Goal: Task Accomplishment & Management: Complete application form

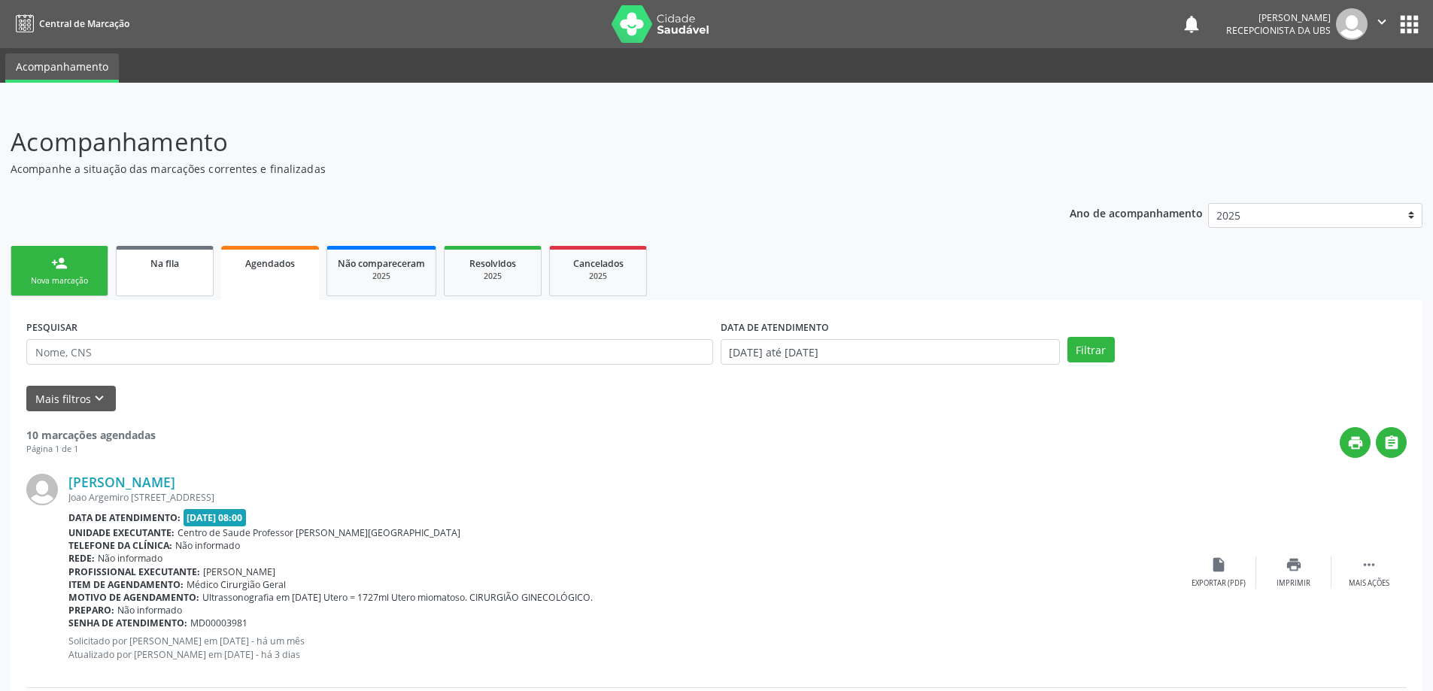
click at [170, 270] on div "Na fila" at bounding box center [164, 263] width 75 height 16
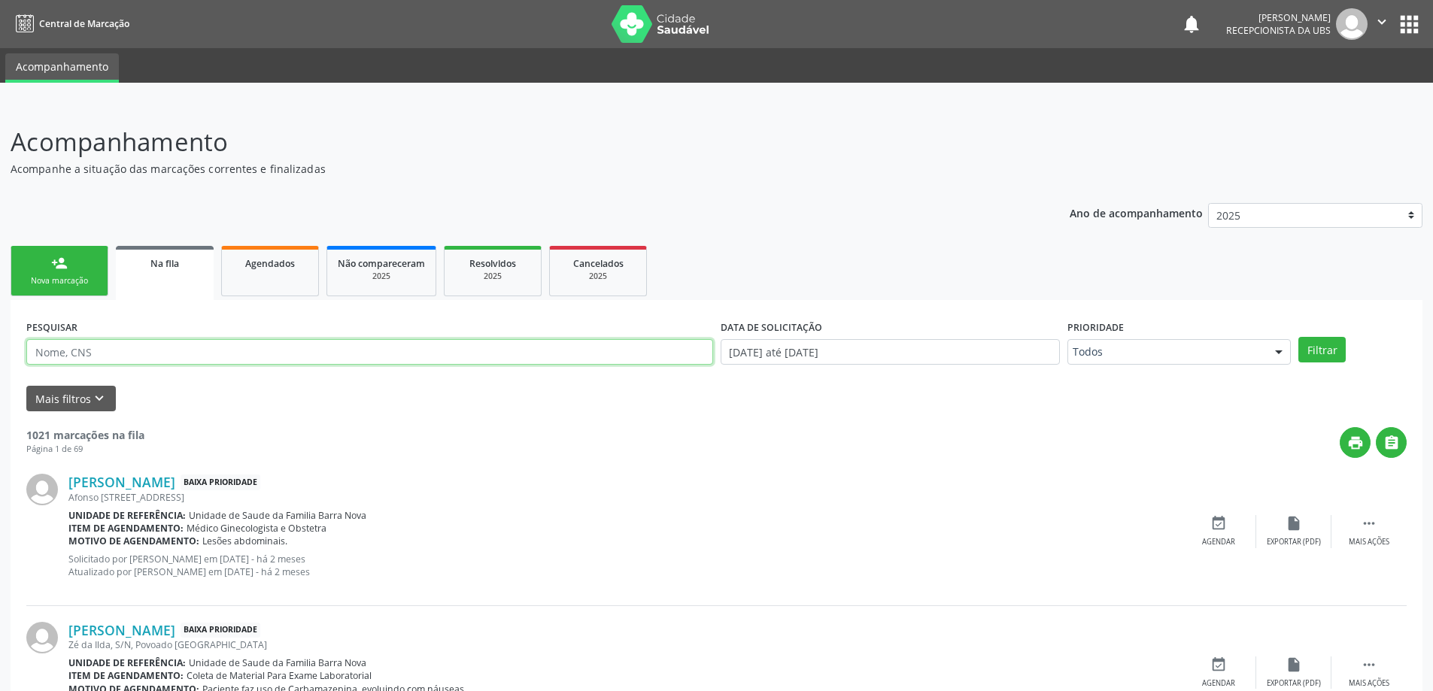
click at [150, 350] on input "text" at bounding box center [369, 352] width 687 height 26
paste input "700502366875754"
type input "700502366875754"
click at [1298, 337] on button "Filtrar" at bounding box center [1321, 350] width 47 height 26
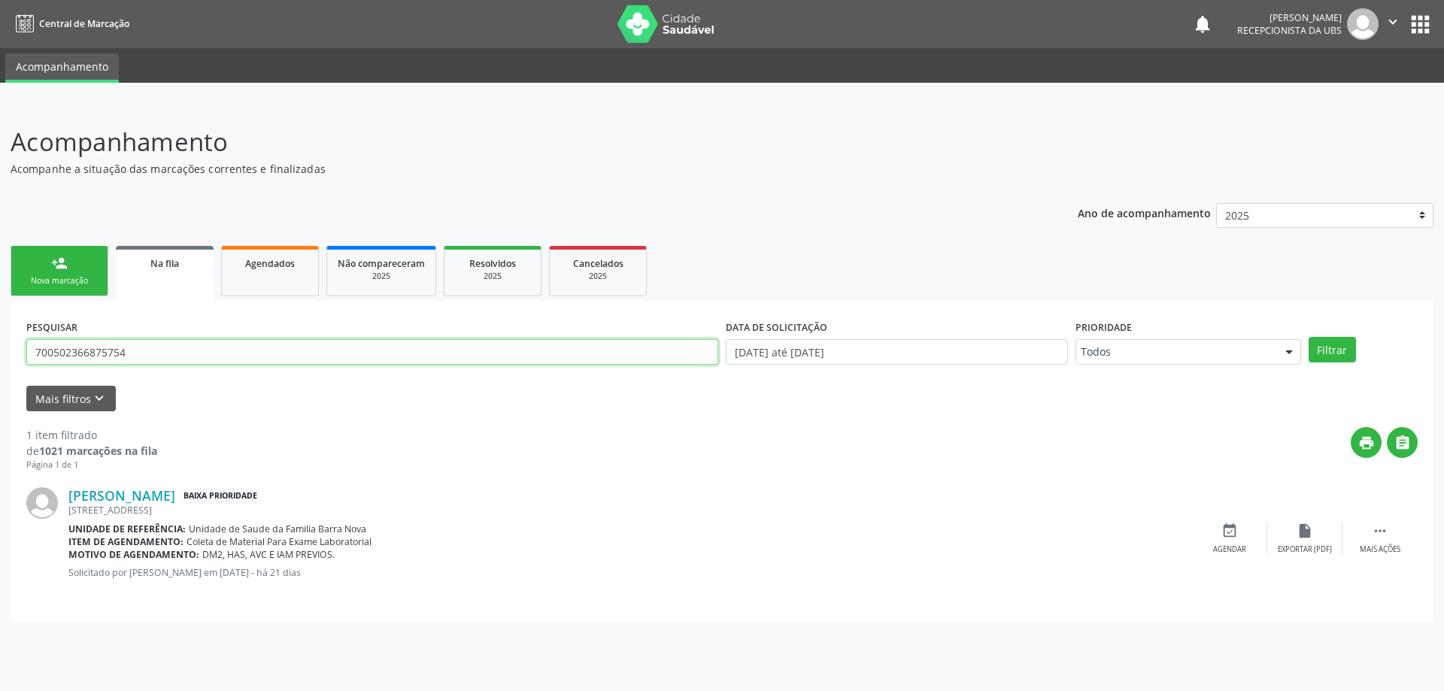
drag, startPoint x: 159, startPoint y: 352, endPoint x: 20, endPoint y: 349, distance: 138.4
click at [20, 349] on div "PESQUISAR 700502366875754 DATA DE SOLICITAÇÃO [DATE] até [DATE] Prioridade Todo…" at bounding box center [722, 460] width 1423 height 321
click at [50, 272] on link "person_add Nova marcação" at bounding box center [60, 271] width 98 height 50
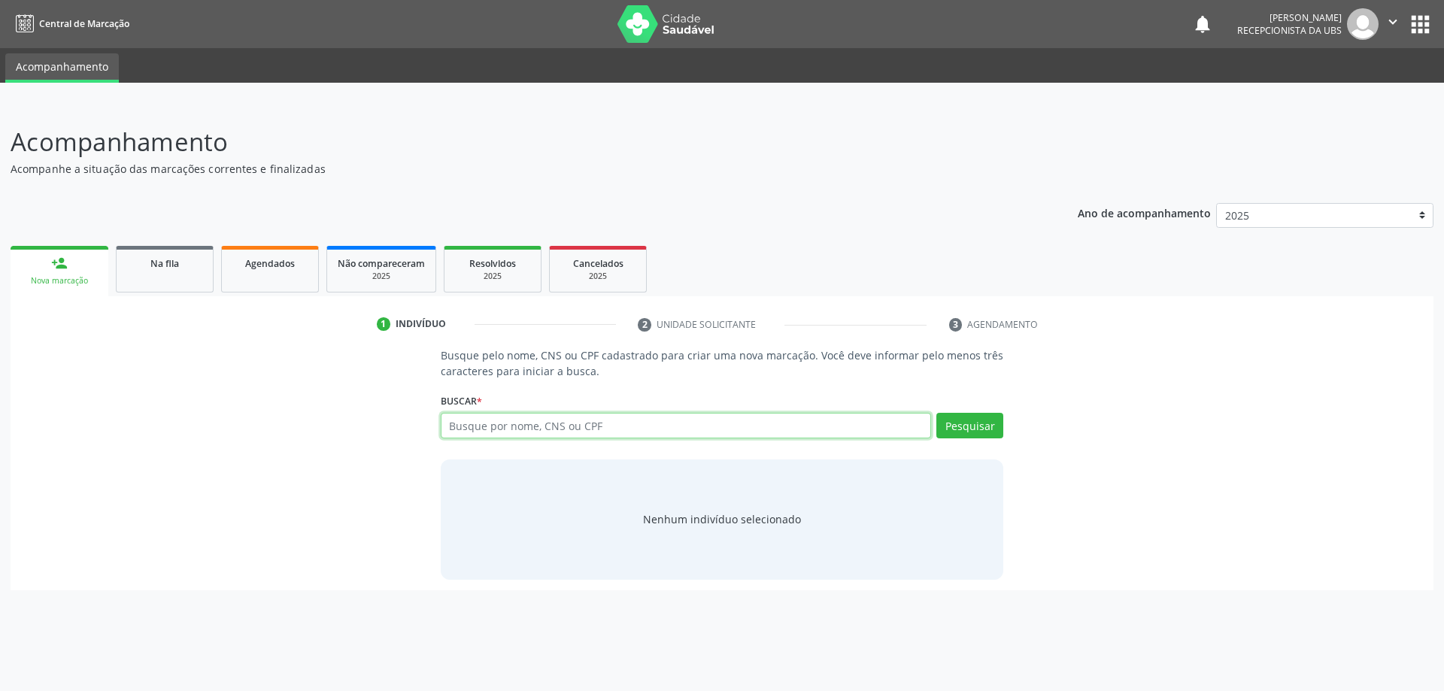
click at [515, 436] on input "text" at bounding box center [686, 426] width 491 height 26
type input "709107225163830"
click at [961, 429] on button "Pesquisar" at bounding box center [970, 426] width 67 height 26
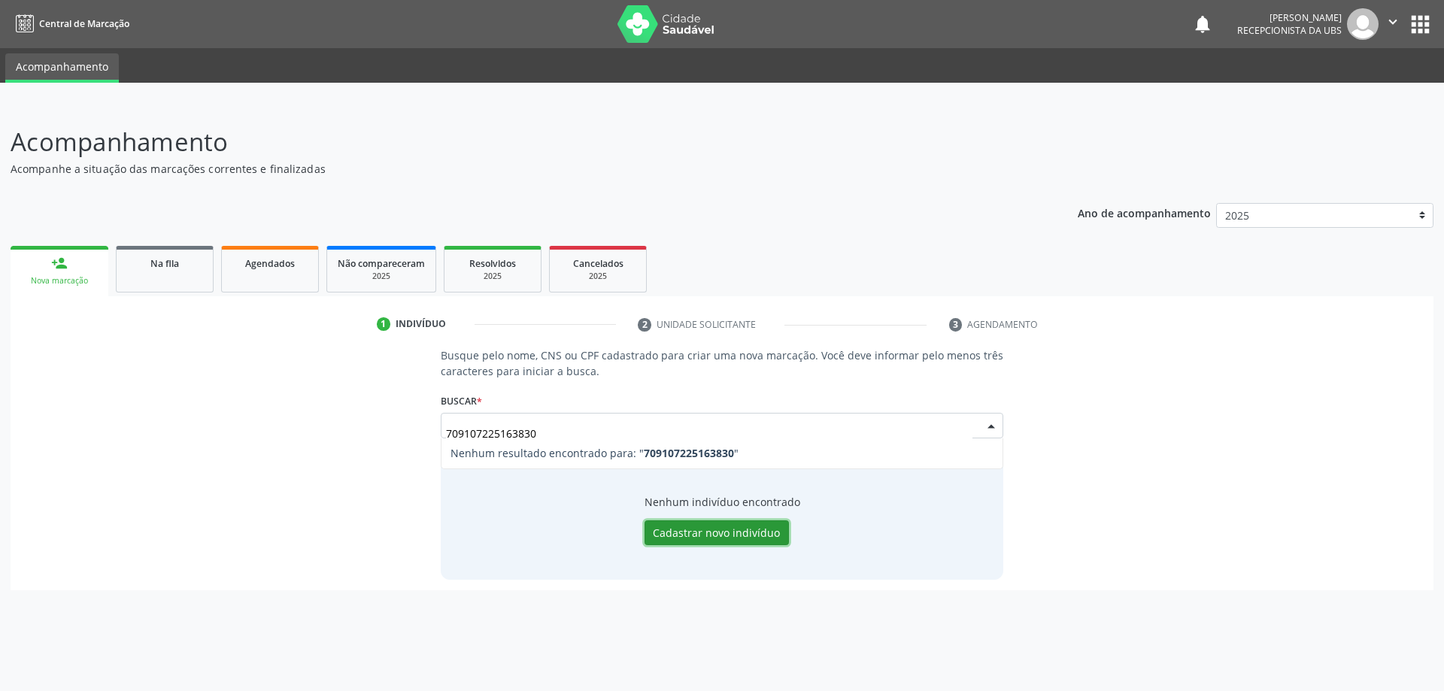
click at [731, 536] on button "Cadastrar novo indivíduo" at bounding box center [717, 534] width 144 height 26
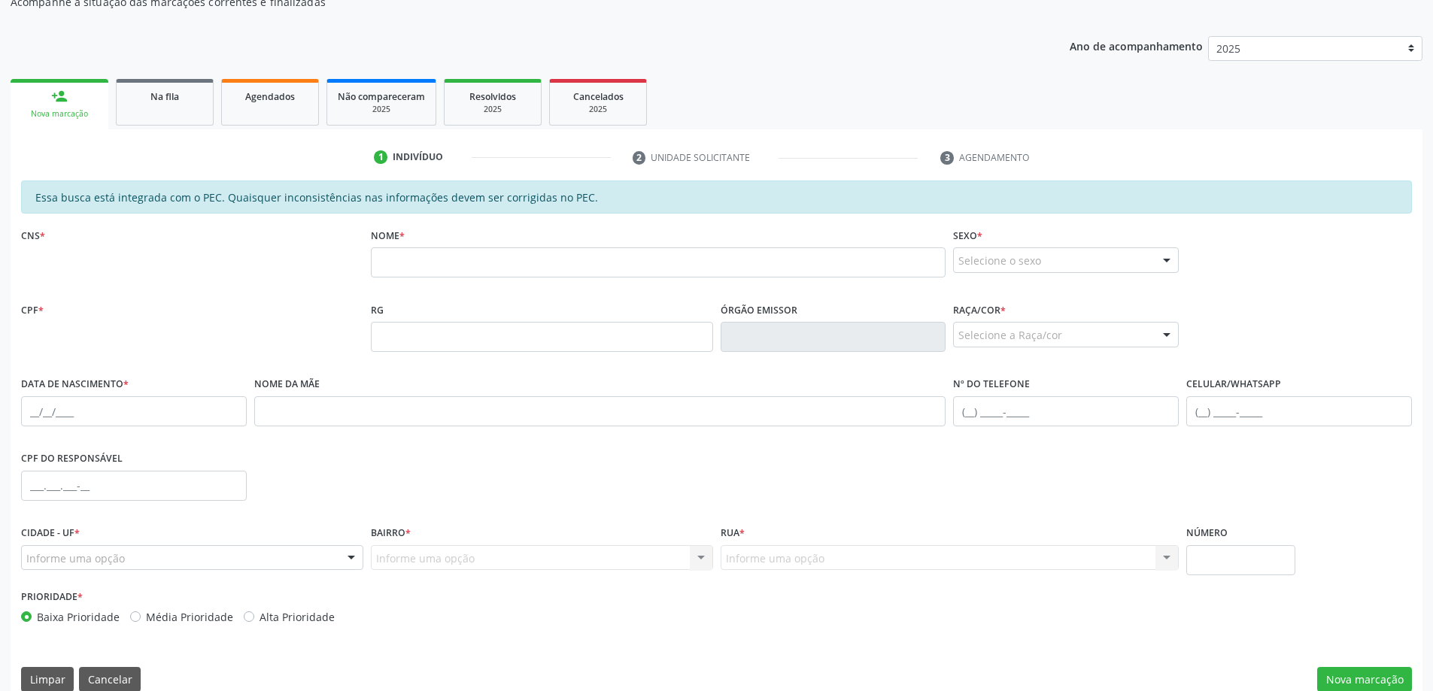
scroll to position [189, 0]
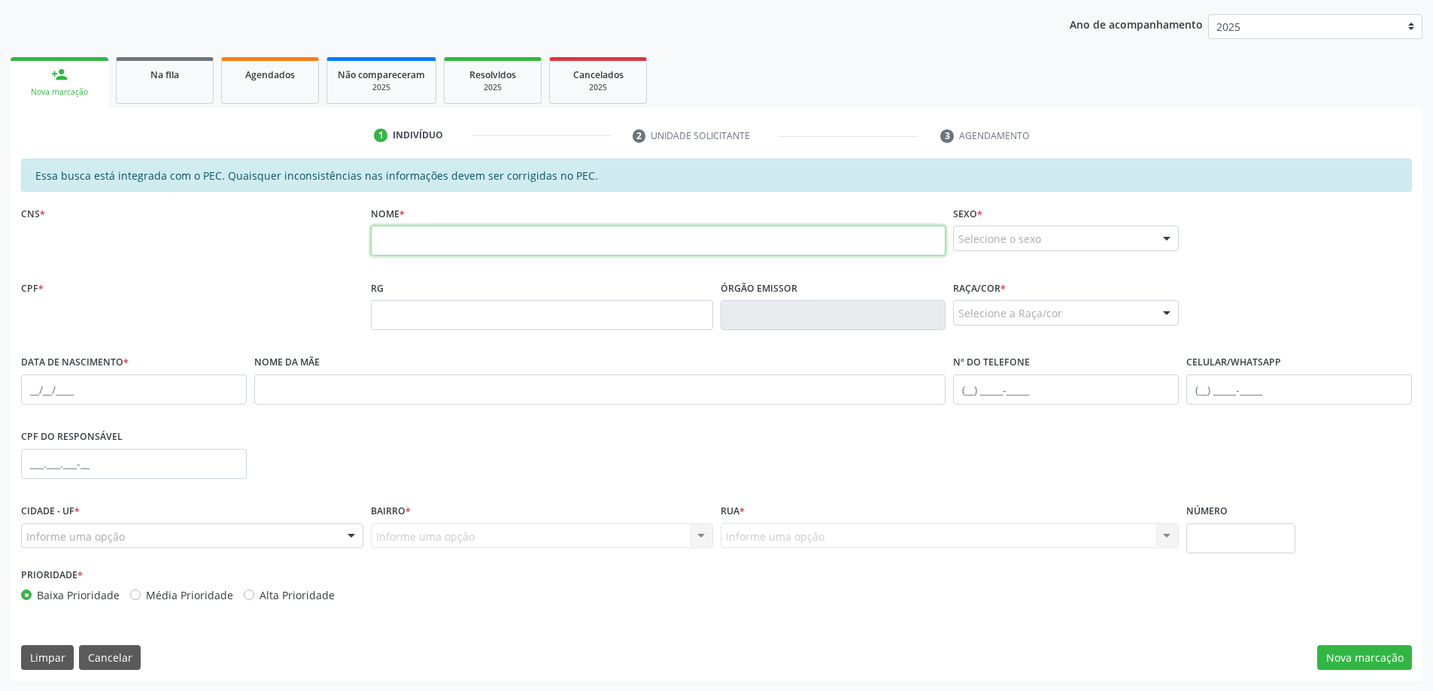
click at [457, 241] on input "text" at bounding box center [658, 241] width 575 height 30
click at [114, 225] on div "CNS *" at bounding box center [192, 213] width 342 height 23
click at [49, 290] on div "CPF *" at bounding box center [192, 288] width 342 height 23
